Goal: Information Seeking & Learning: Learn about a topic

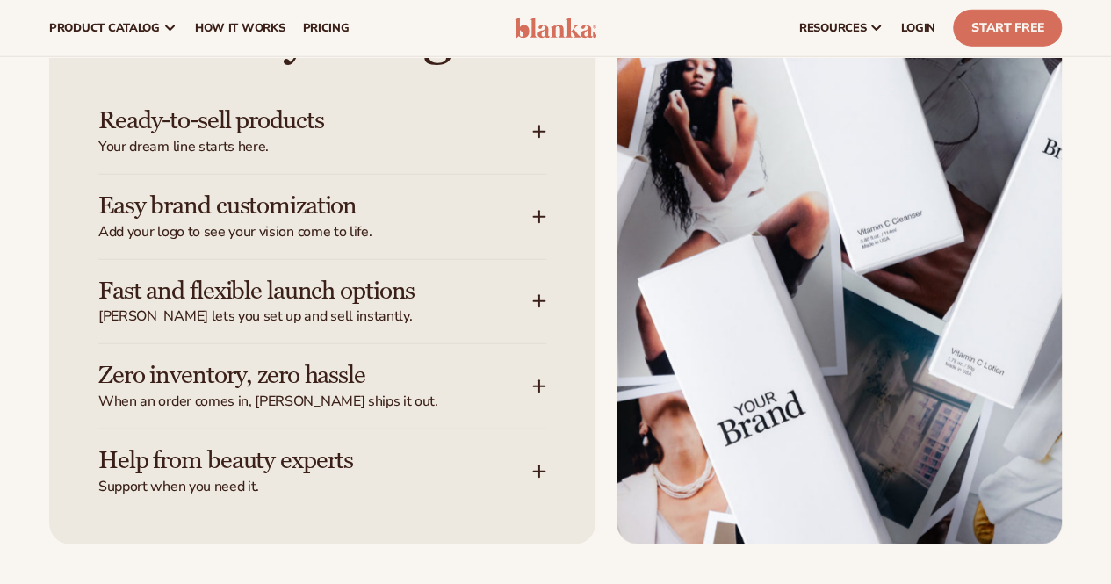
scroll to position [2108, 0]
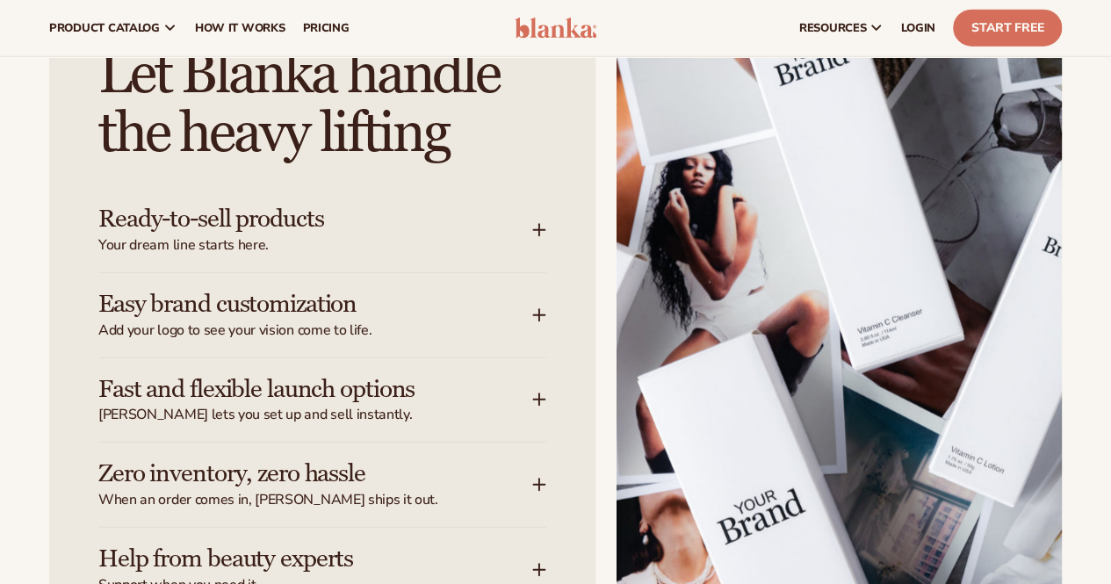
click at [515, 255] on div "Ready-to-sell products Your dream line starts here." at bounding box center [315, 230] width 434 height 49
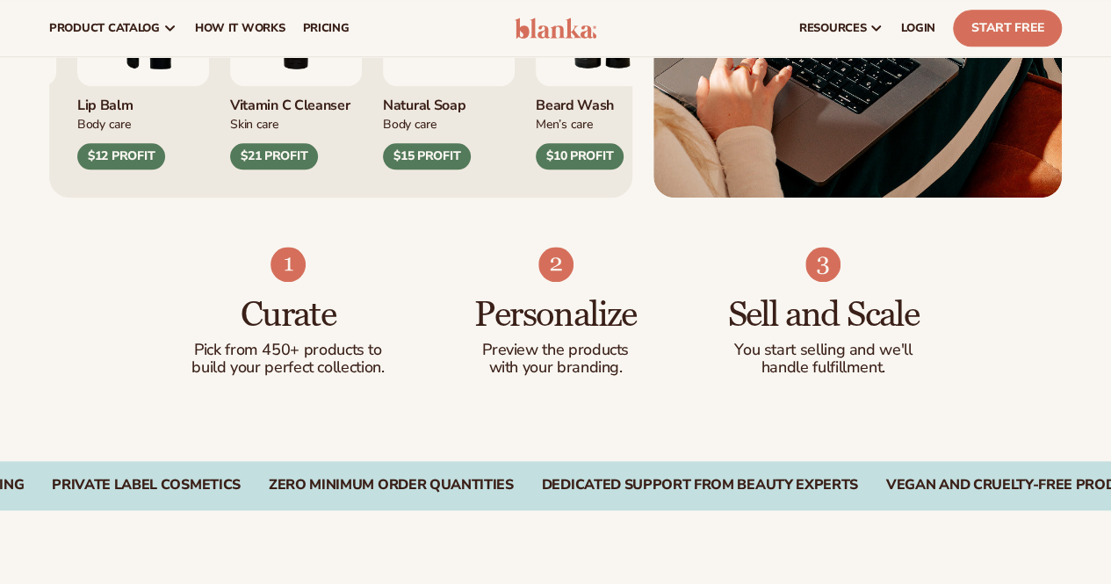
scroll to position [351, 0]
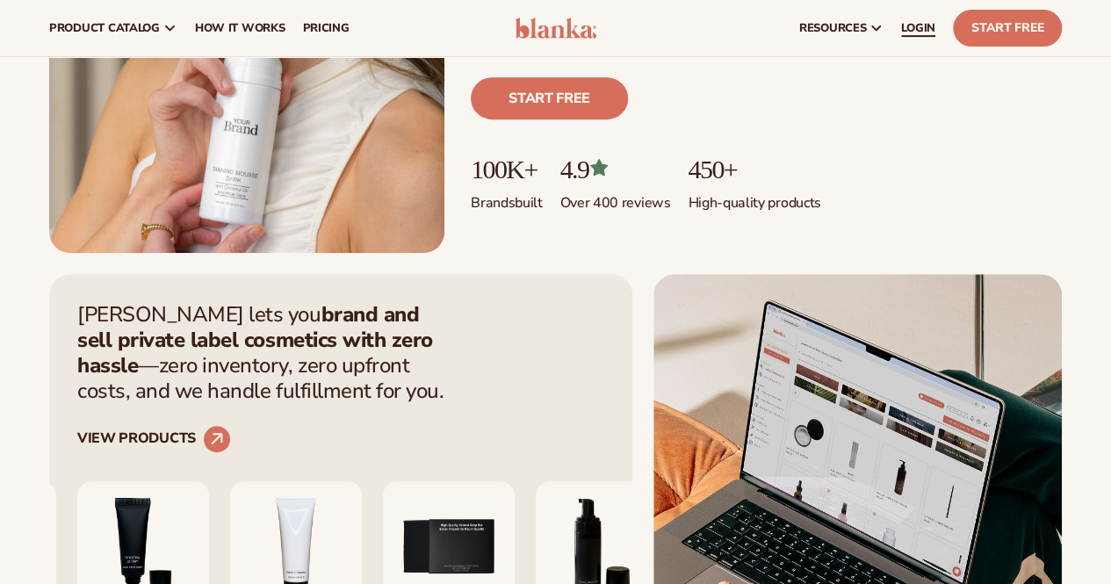
click at [903, 32] on span "LOGIN" at bounding box center [918, 28] width 34 height 14
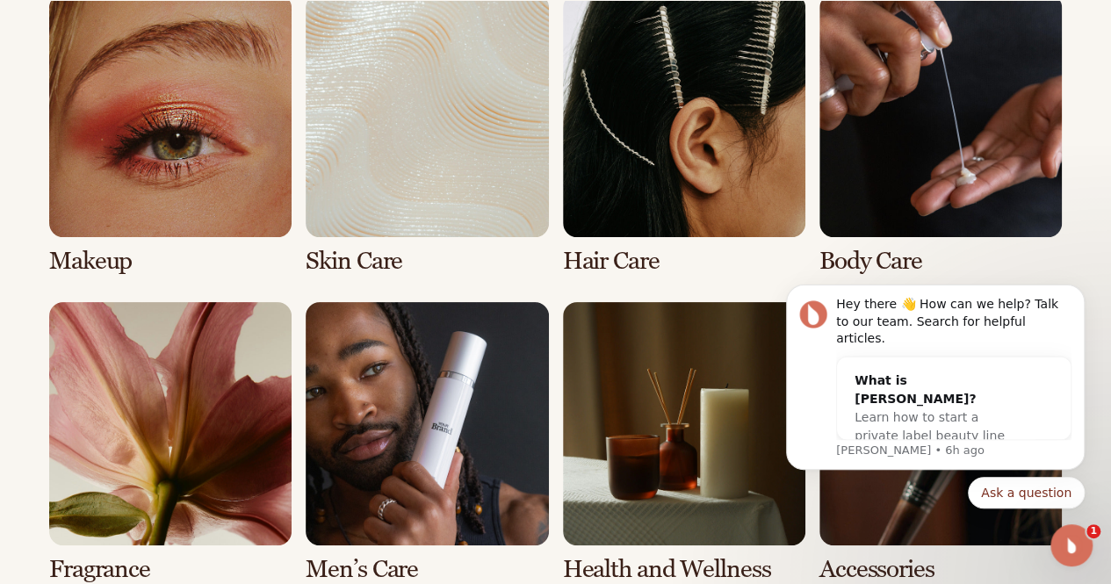
scroll to position [3514, 0]
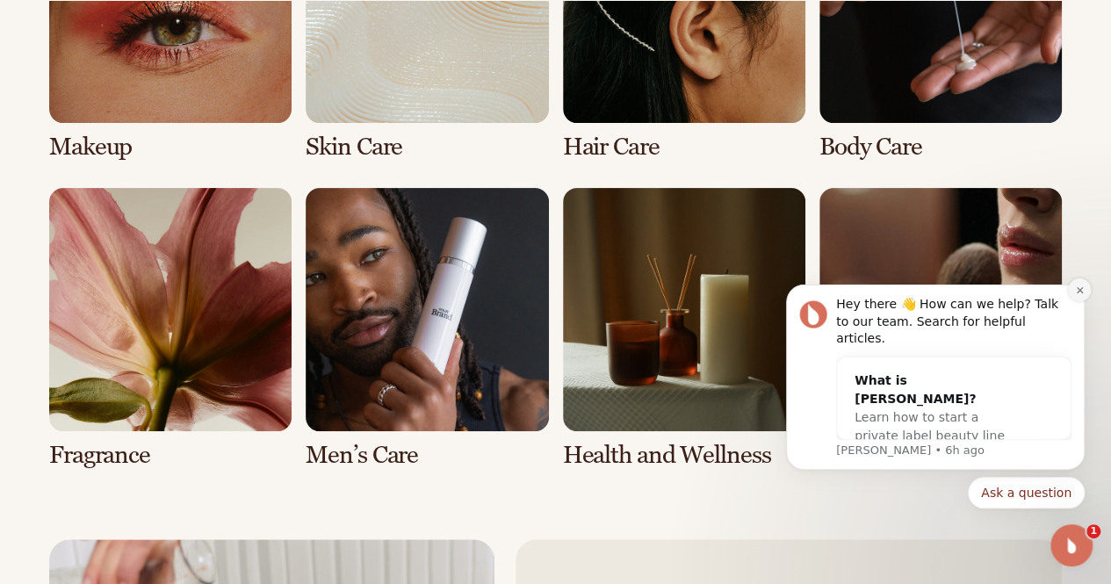
click at [1085, 301] on button "Dismiss notification" at bounding box center [1079, 289] width 23 height 23
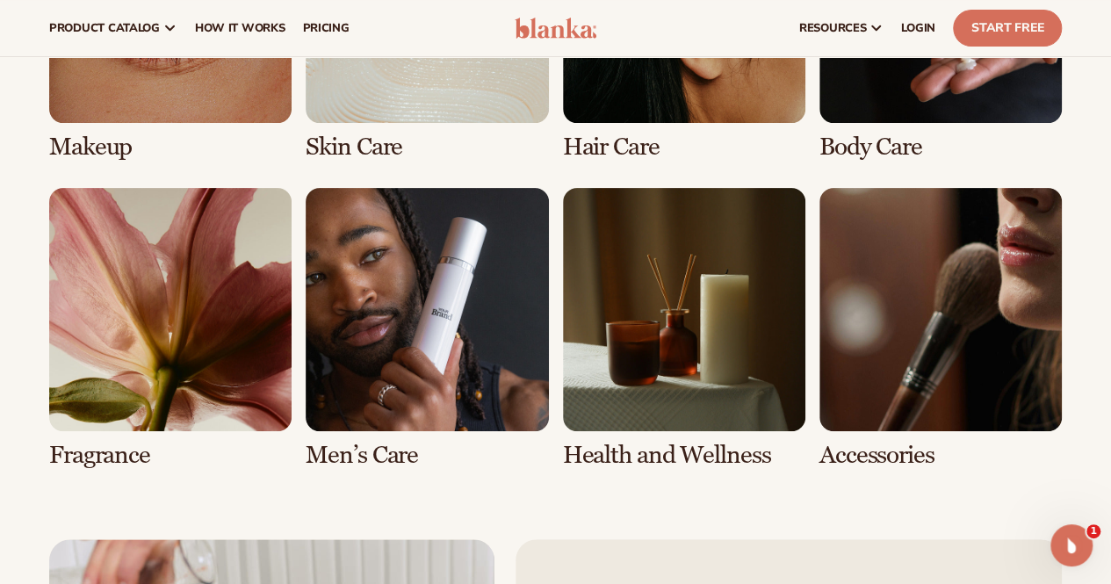
click at [196, 134] on link "1 / 8" at bounding box center [170, 20] width 242 height 280
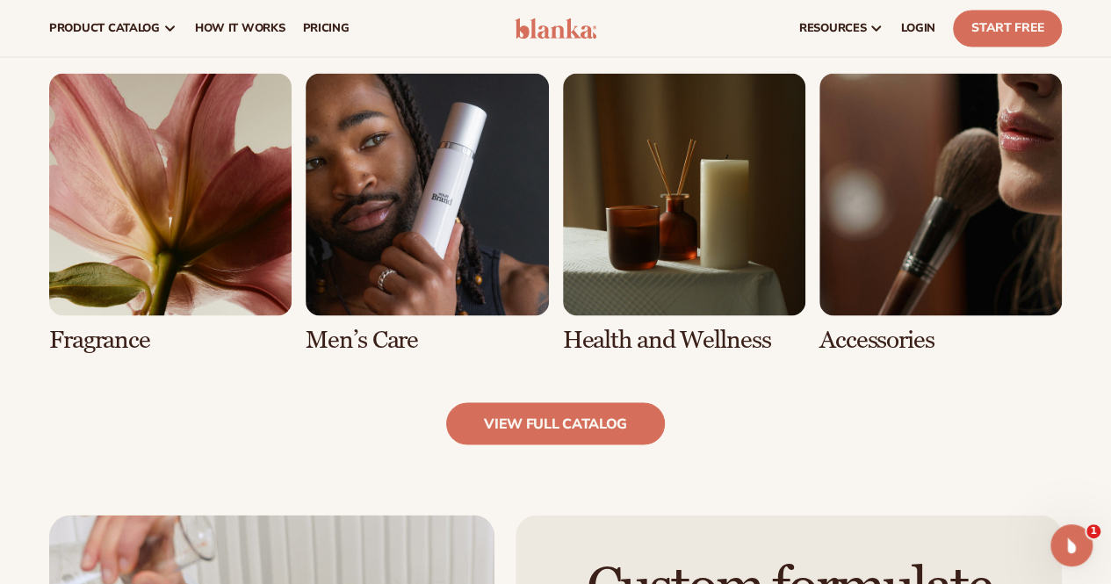
scroll to position [666, 0]
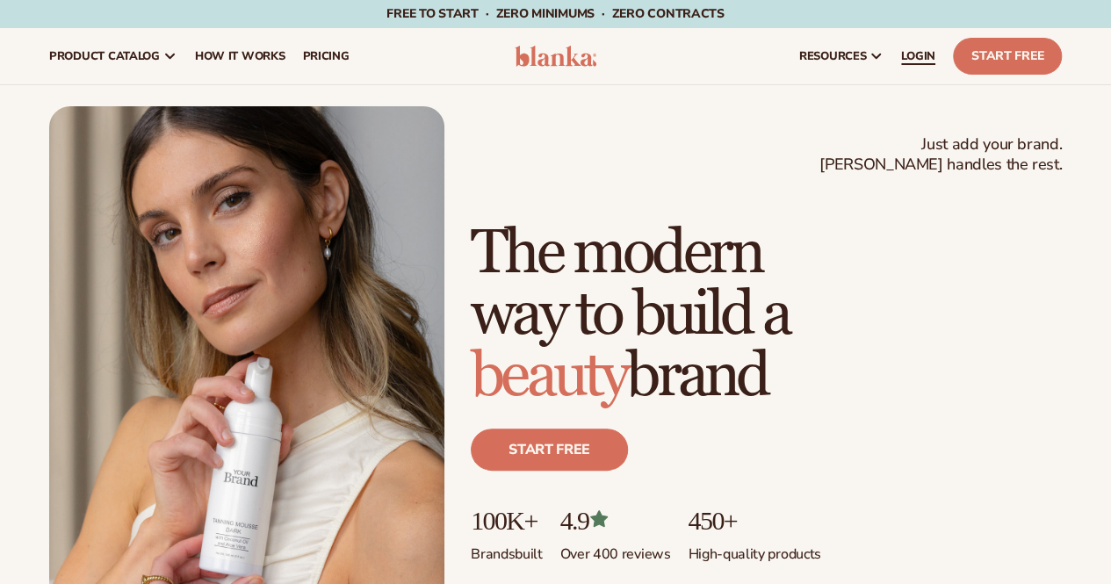
click at [929, 58] on span "LOGIN" at bounding box center [918, 56] width 34 height 14
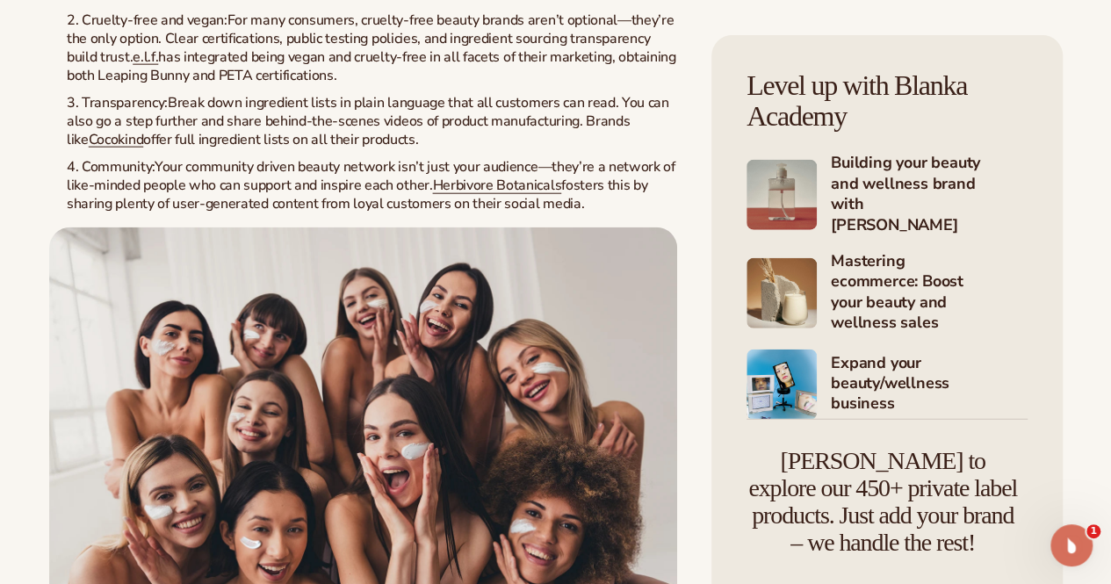
scroll to position [2108, 0]
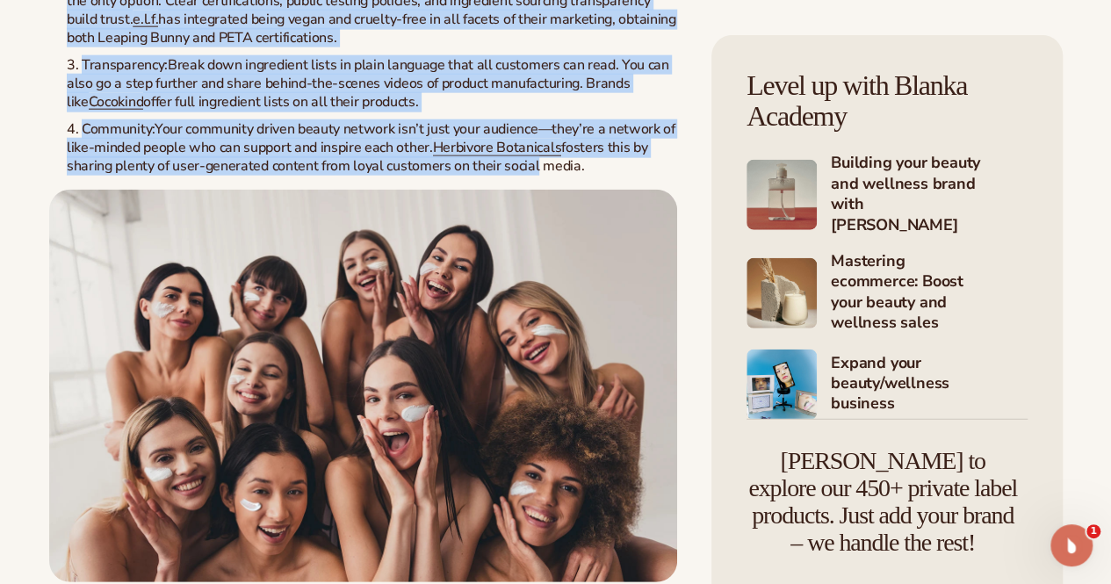
drag, startPoint x: 59, startPoint y: 182, endPoint x: 243, endPoint y: 482, distance: 352.5
click at [243, 176] on ol "Sustainability: From recyclable packaging to carbon-neutral shipping, conscious…" at bounding box center [363, 43] width 628 height 266
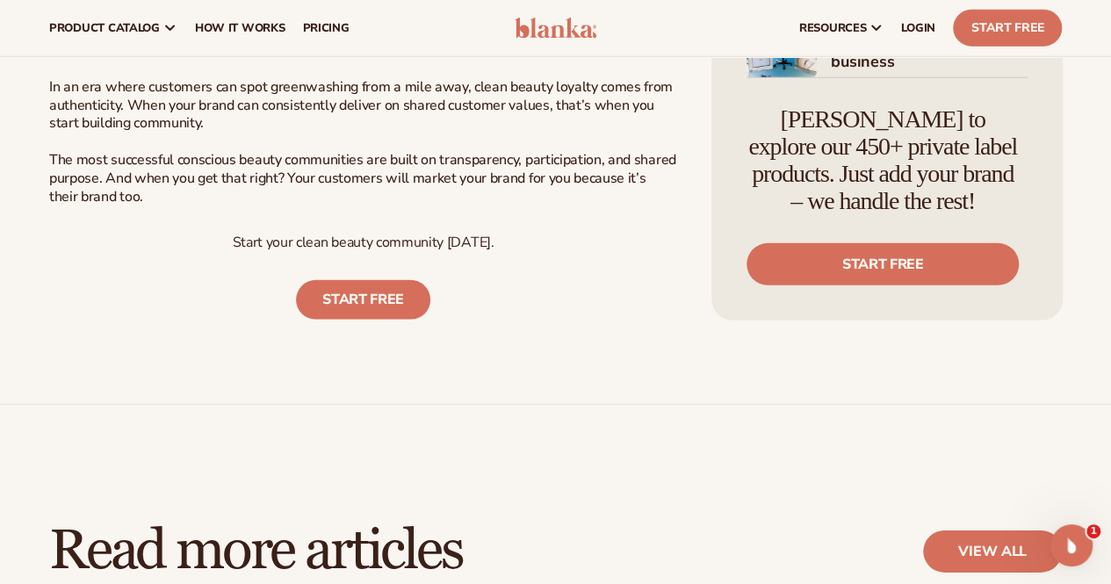
scroll to position [5446, 0]
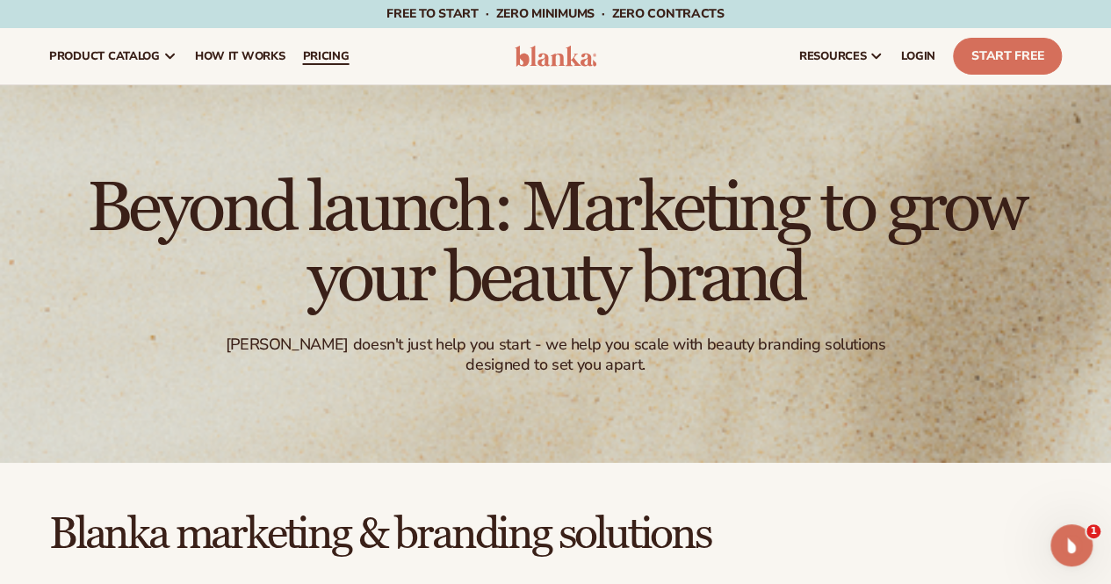
click at [329, 47] on link "pricing" at bounding box center [325, 56] width 64 height 56
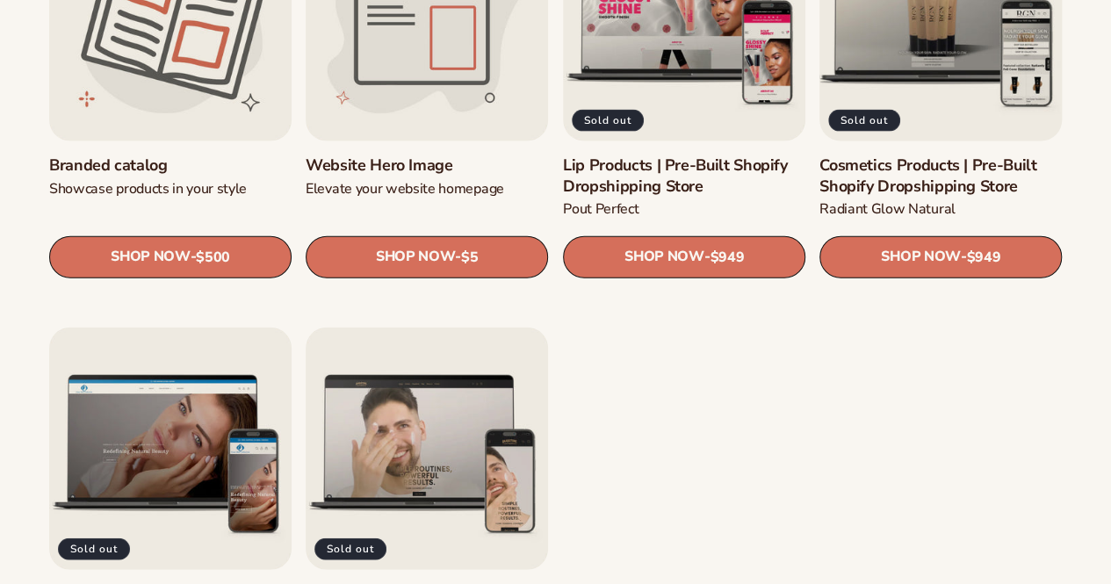
scroll to position [1922, 0]
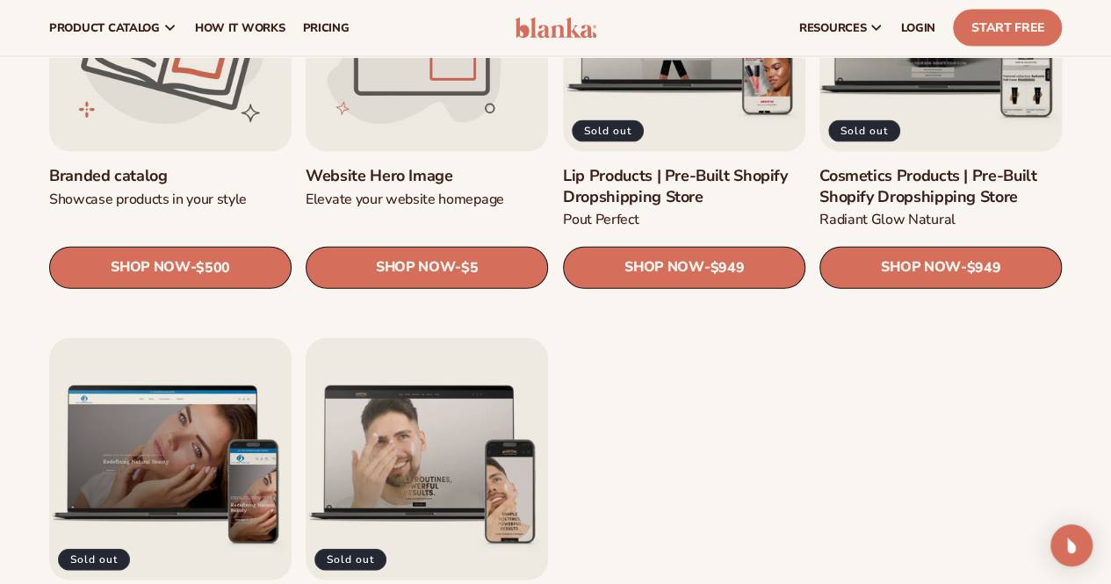
click at [940, 166] on link "Cosmetics Products | Pre-Built Shopify Dropshipping Store" at bounding box center [941, 186] width 242 height 41
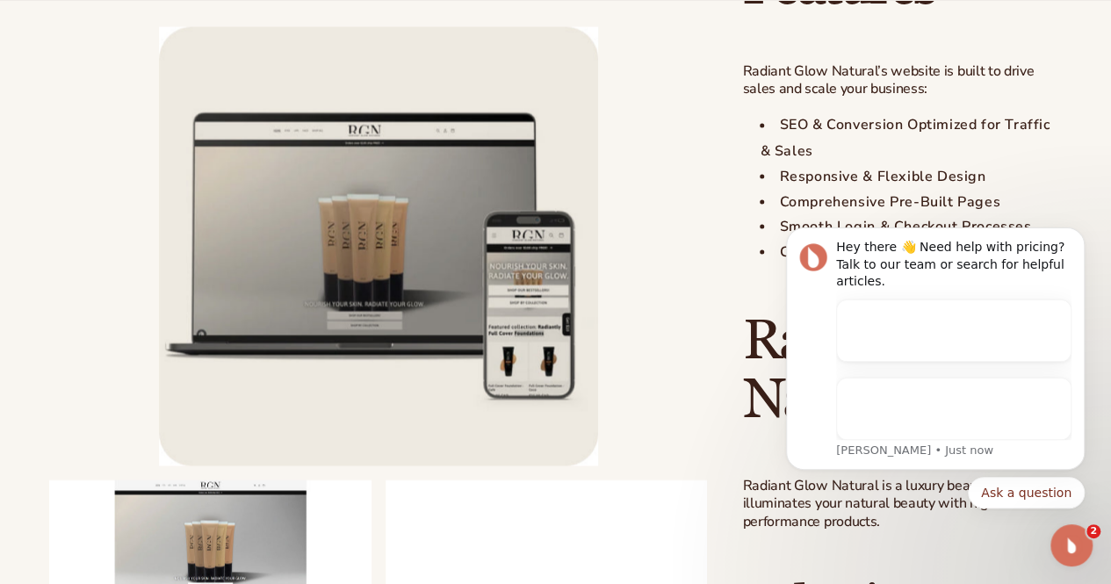
scroll to position [1585, 0]
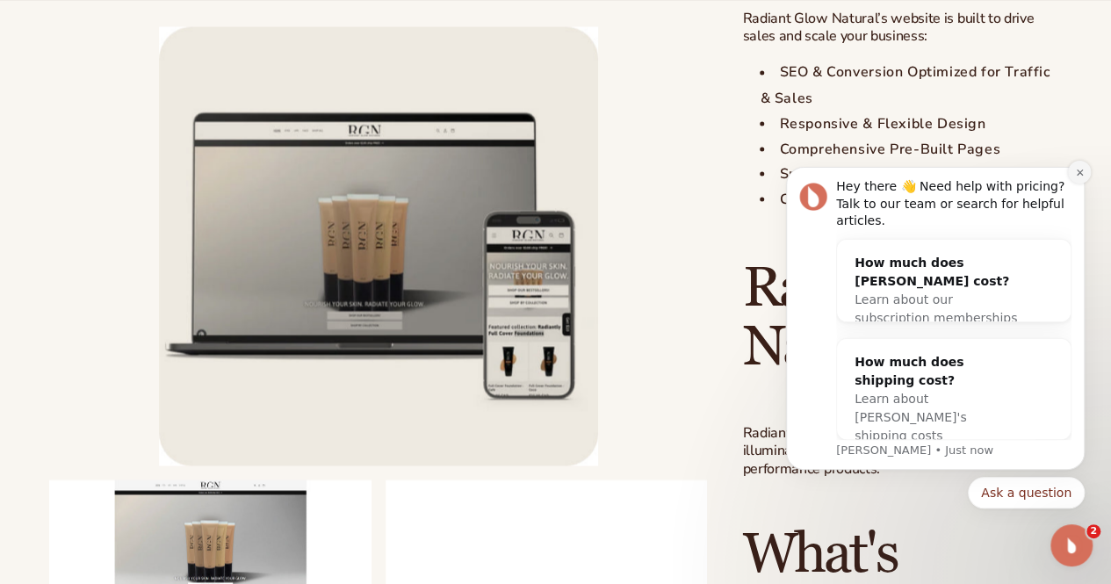
click at [1086, 184] on button "Dismiss notification" at bounding box center [1079, 172] width 23 height 23
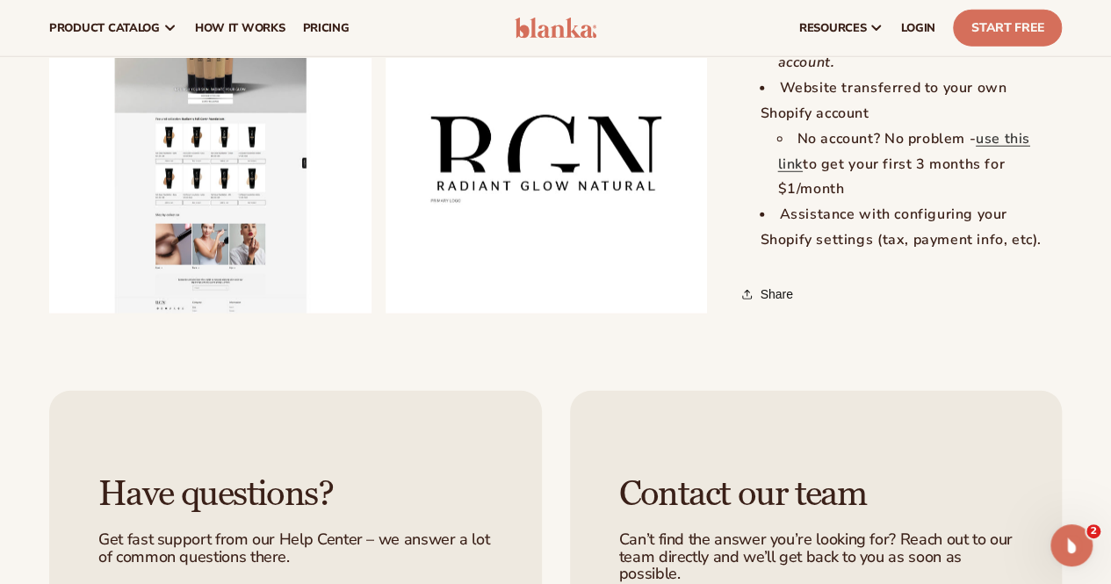
scroll to position [2200, 0]
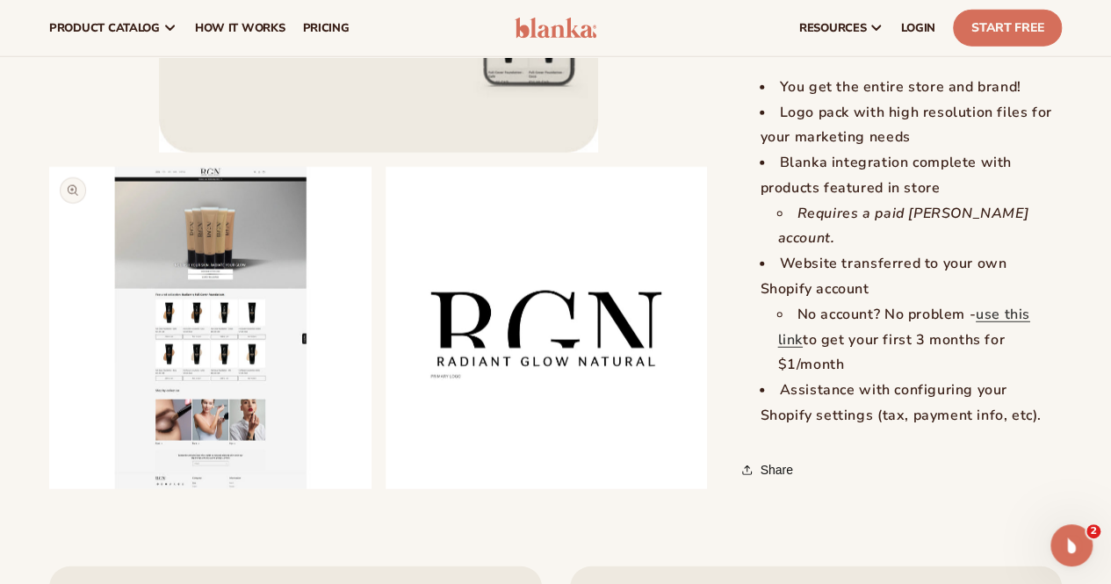
click at [49, 489] on button "Open media 2 in modal" at bounding box center [49, 489] width 0 height 0
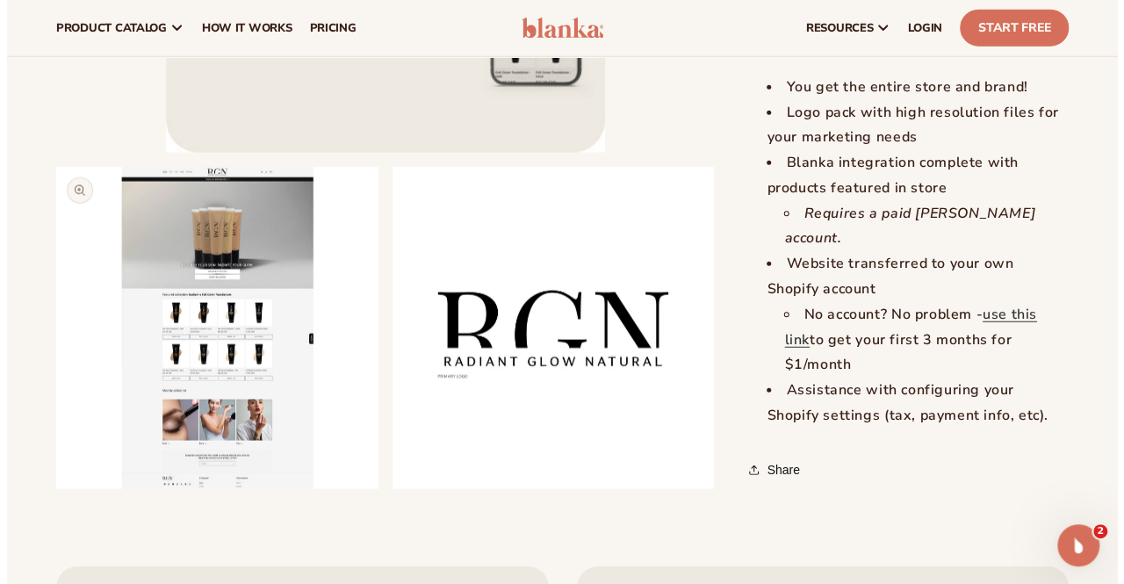
scroll to position [949, 0]
